Goal: Transaction & Acquisition: Book appointment/travel/reservation

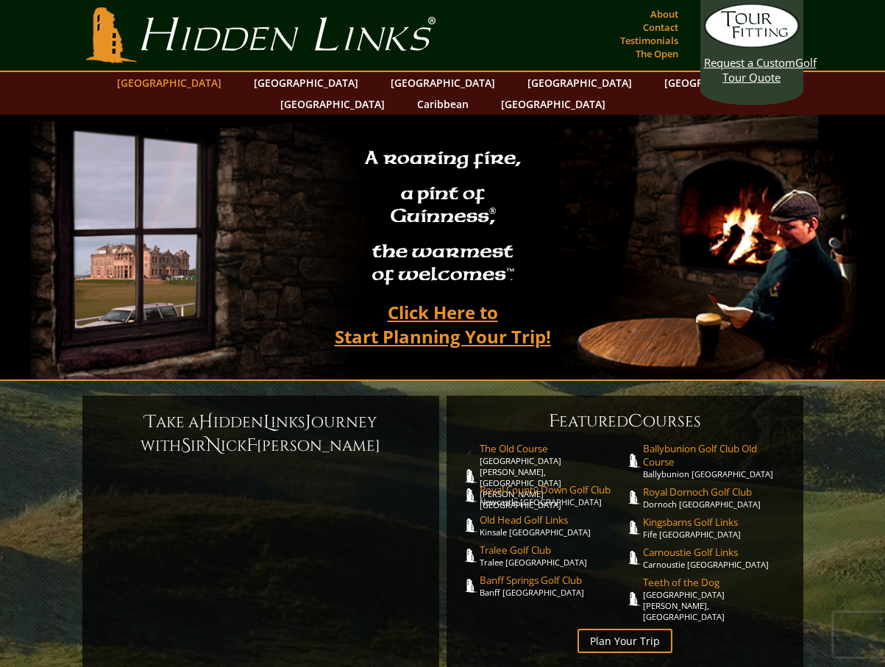
click at [204, 85] on link "[GEOGRAPHIC_DATA]" at bounding box center [169, 82] width 119 height 21
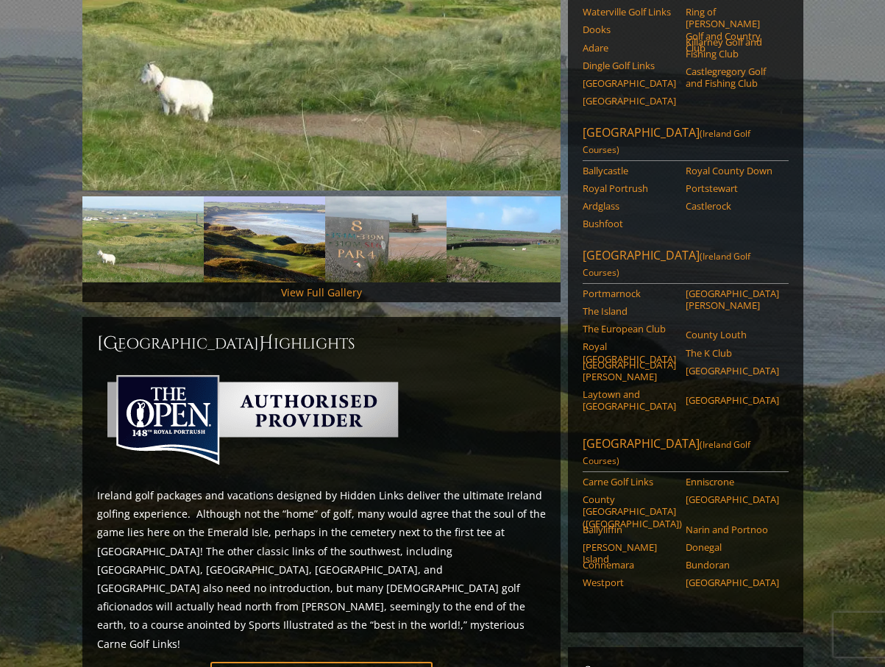
scroll to position [368, 0]
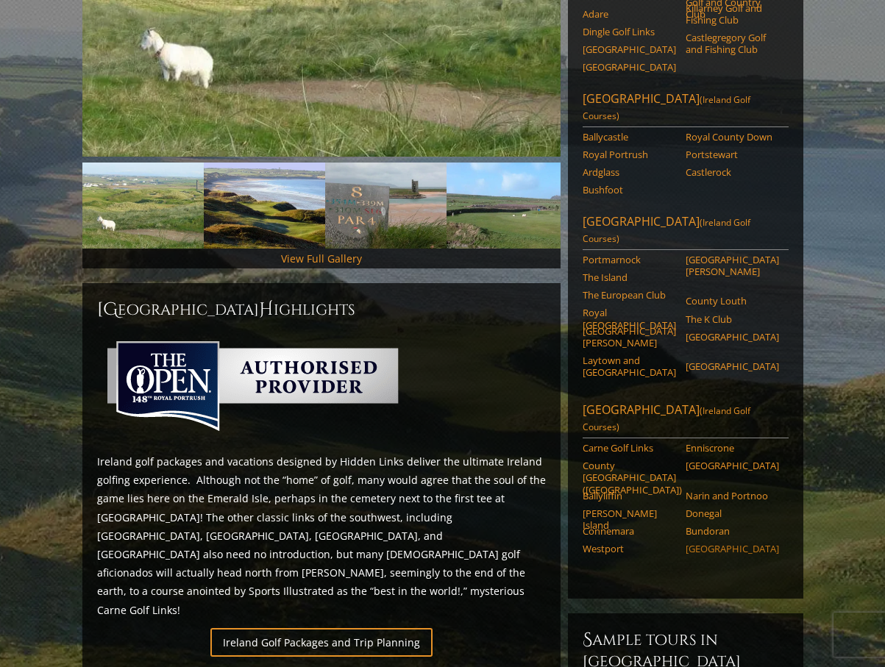
click at [714, 543] on link "[GEOGRAPHIC_DATA]" at bounding box center [732, 549] width 93 height 12
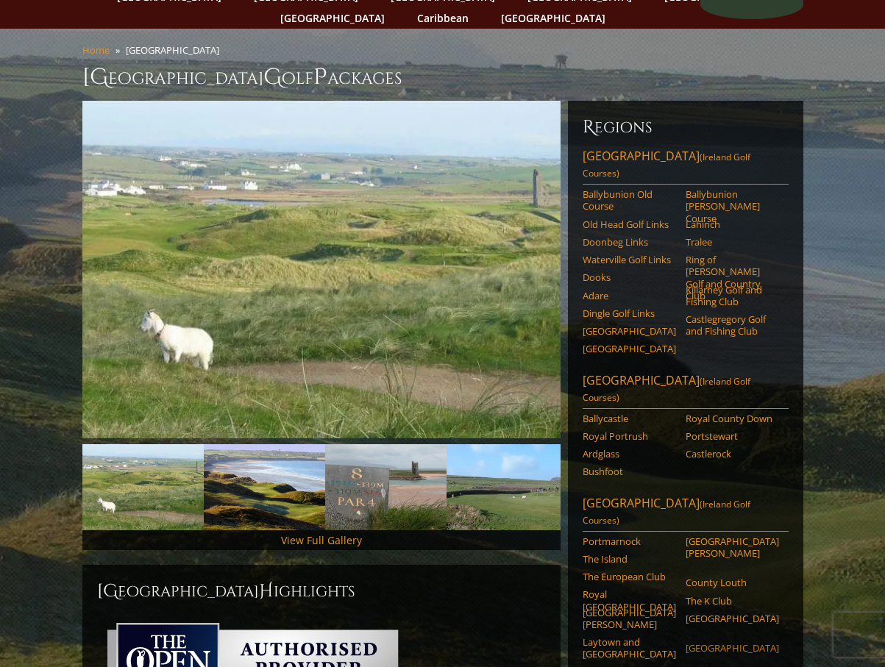
scroll to position [74, 0]
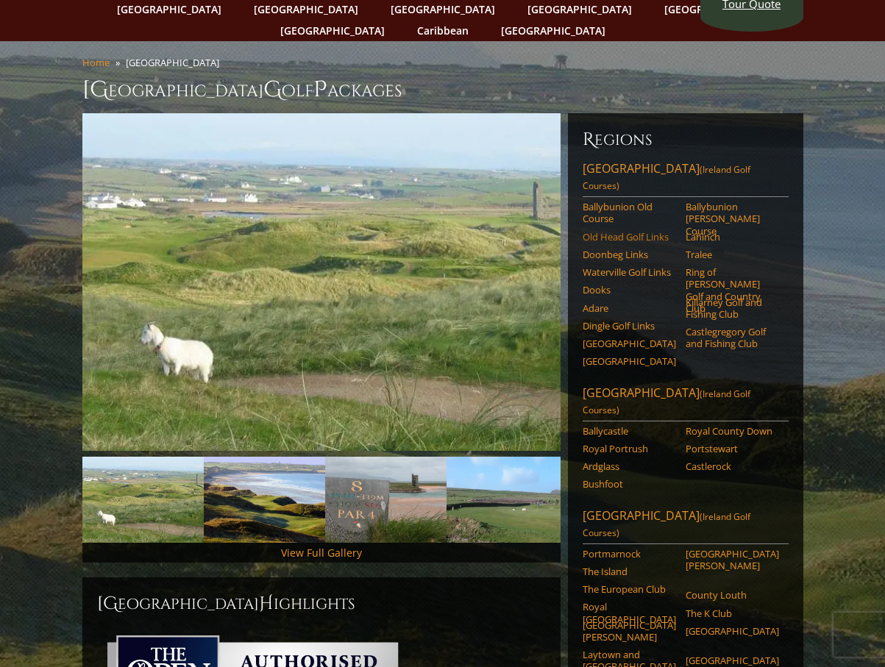
click at [649, 231] on link "Old Head Golf Links" at bounding box center [629, 237] width 93 height 12
click at [626, 201] on link "Ballybunion Old Course" at bounding box center [629, 213] width 93 height 24
